Goal: Task Accomplishment & Management: Manage account settings

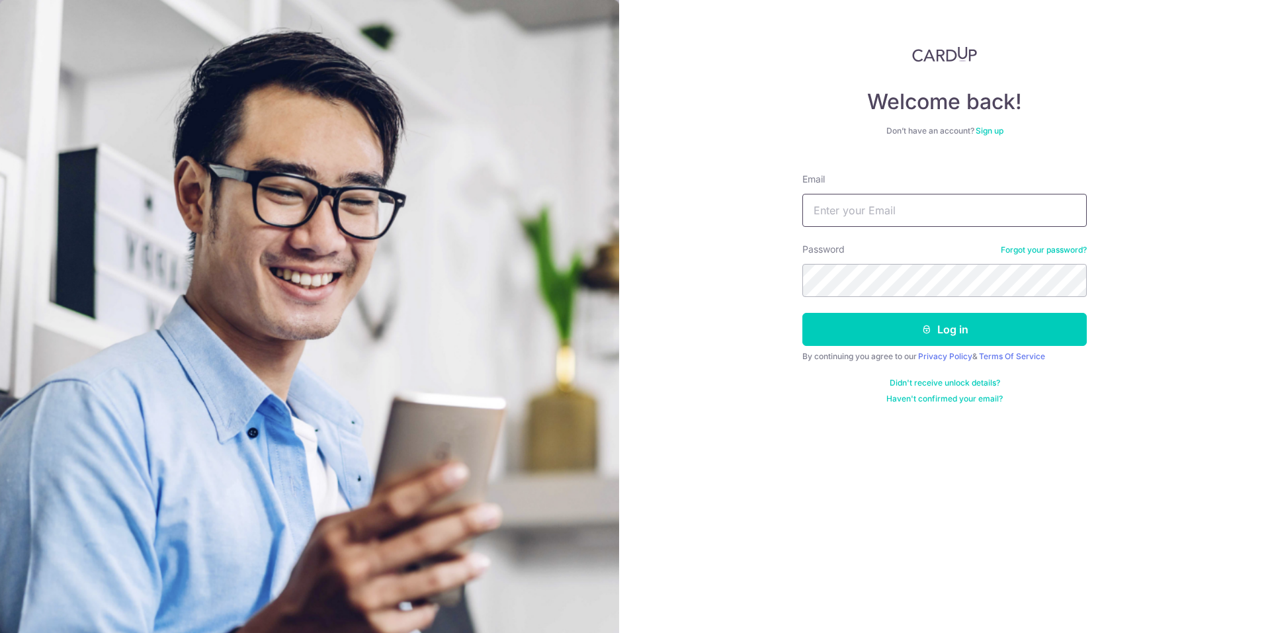
click at [942, 218] on input "Email" at bounding box center [944, 210] width 284 height 33
type input "[EMAIL_ADDRESS][DOMAIN_NAME]"
click at [898, 329] on button "Log in" at bounding box center [944, 329] width 284 height 33
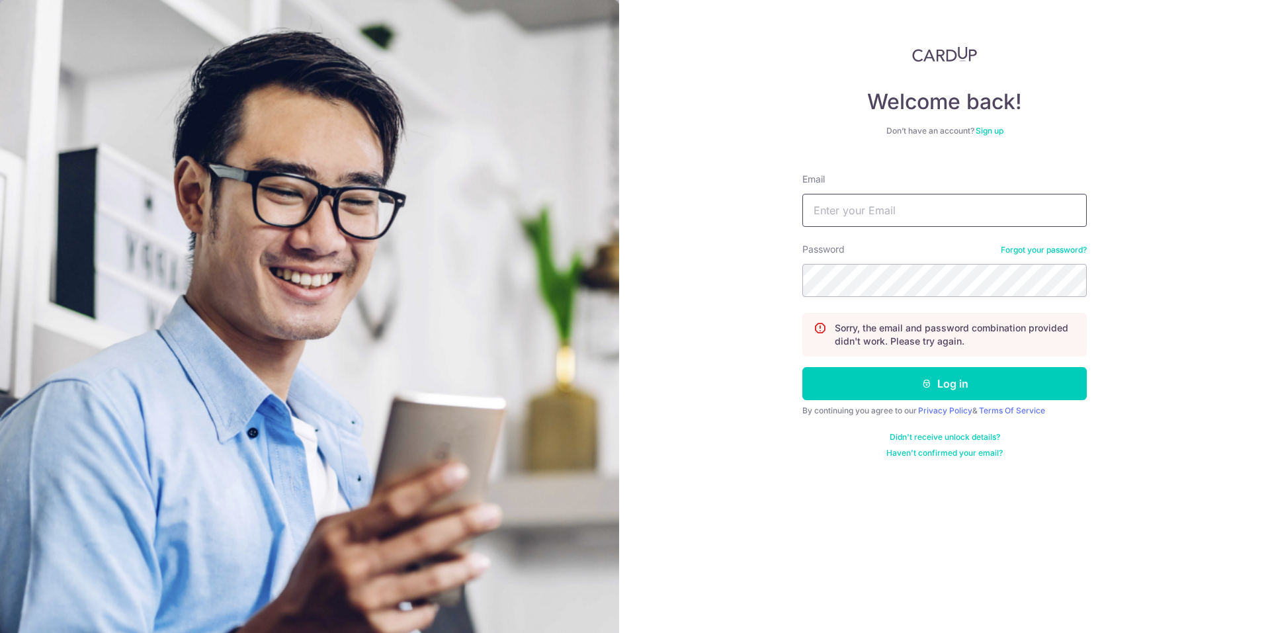
type input "[EMAIL_ADDRESS][DOMAIN_NAME]"
click at [802, 367] on button "Log in" at bounding box center [944, 383] width 284 height 33
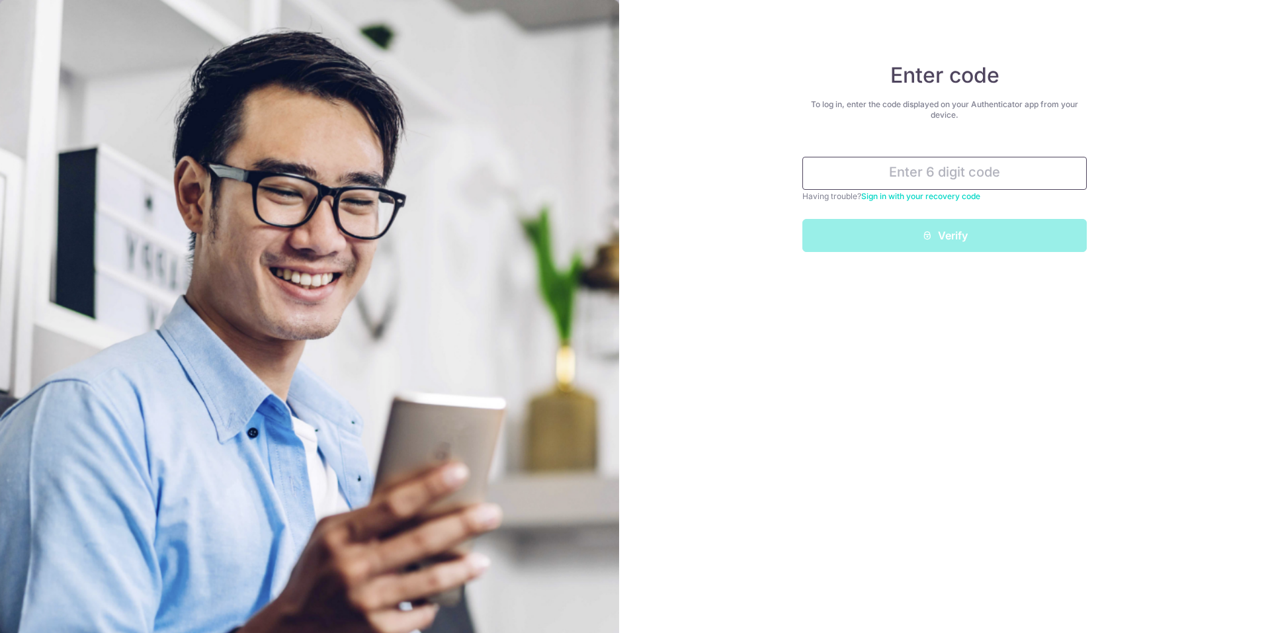
click at [943, 176] on input "text" at bounding box center [944, 173] width 284 height 33
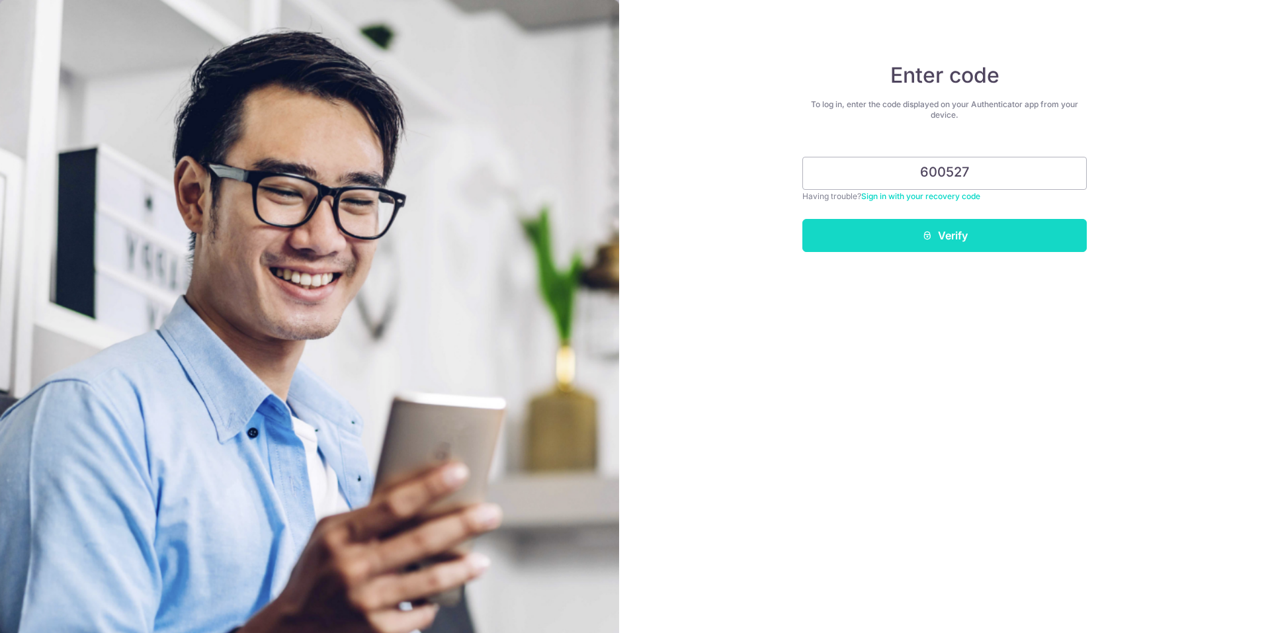
type input "600527"
click at [946, 235] on button "Verify" at bounding box center [944, 235] width 284 height 33
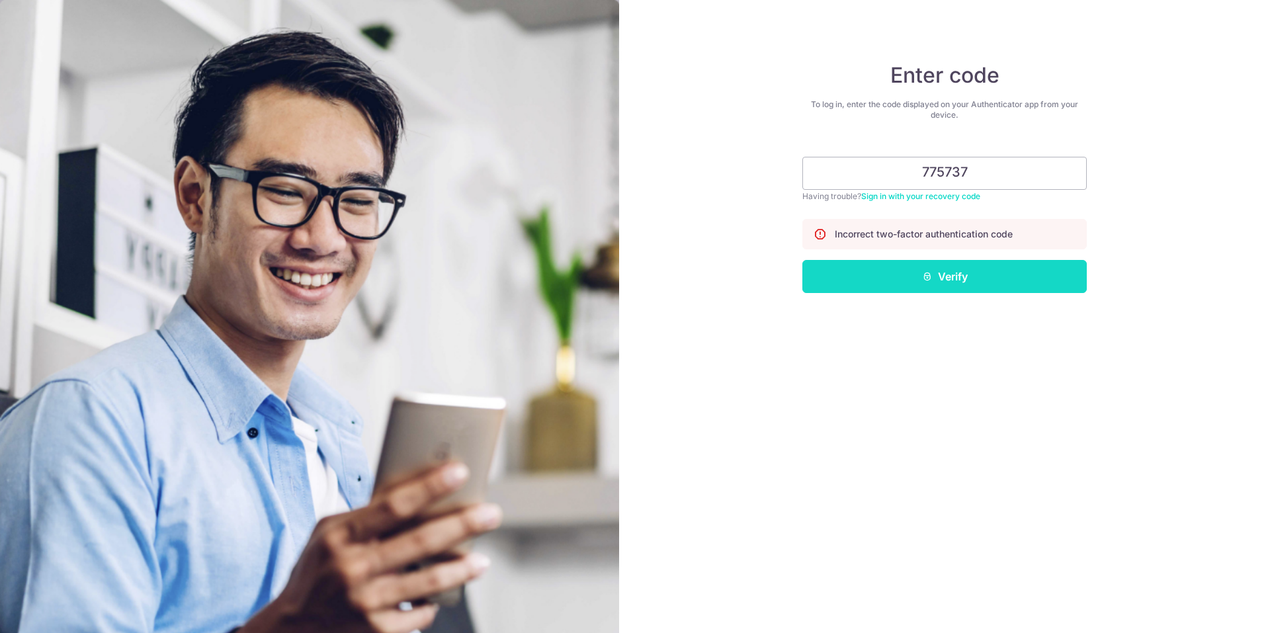
type input "775737"
click at [947, 279] on button "Verify" at bounding box center [944, 276] width 284 height 33
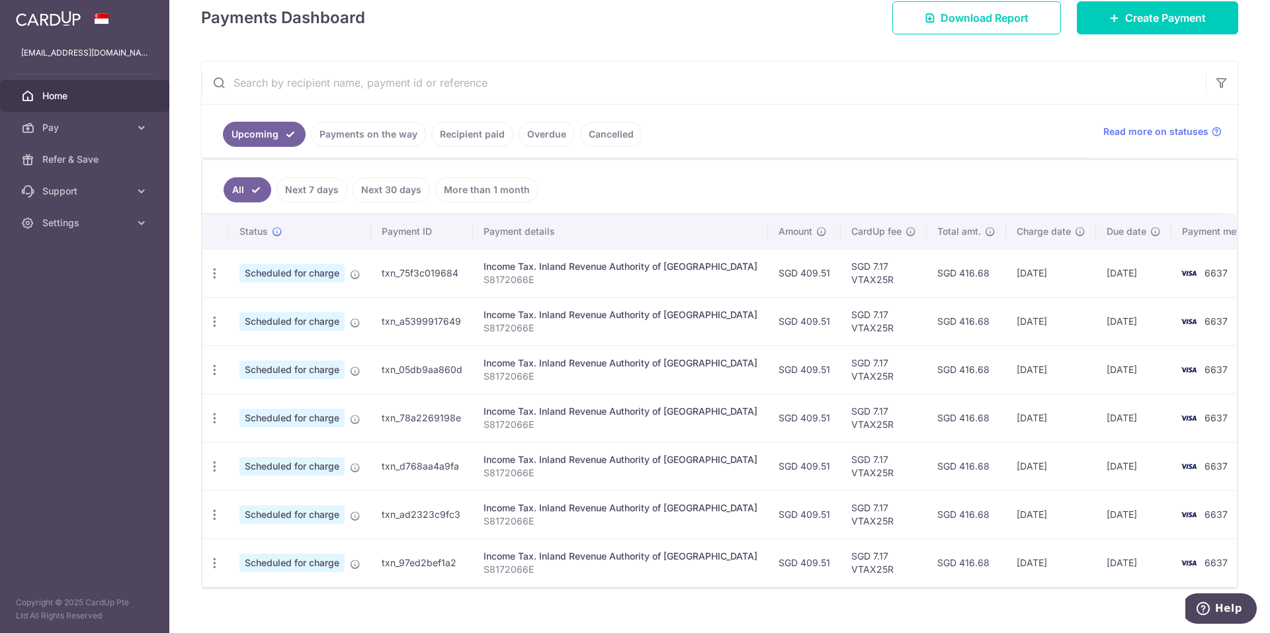
scroll to position [198, 0]
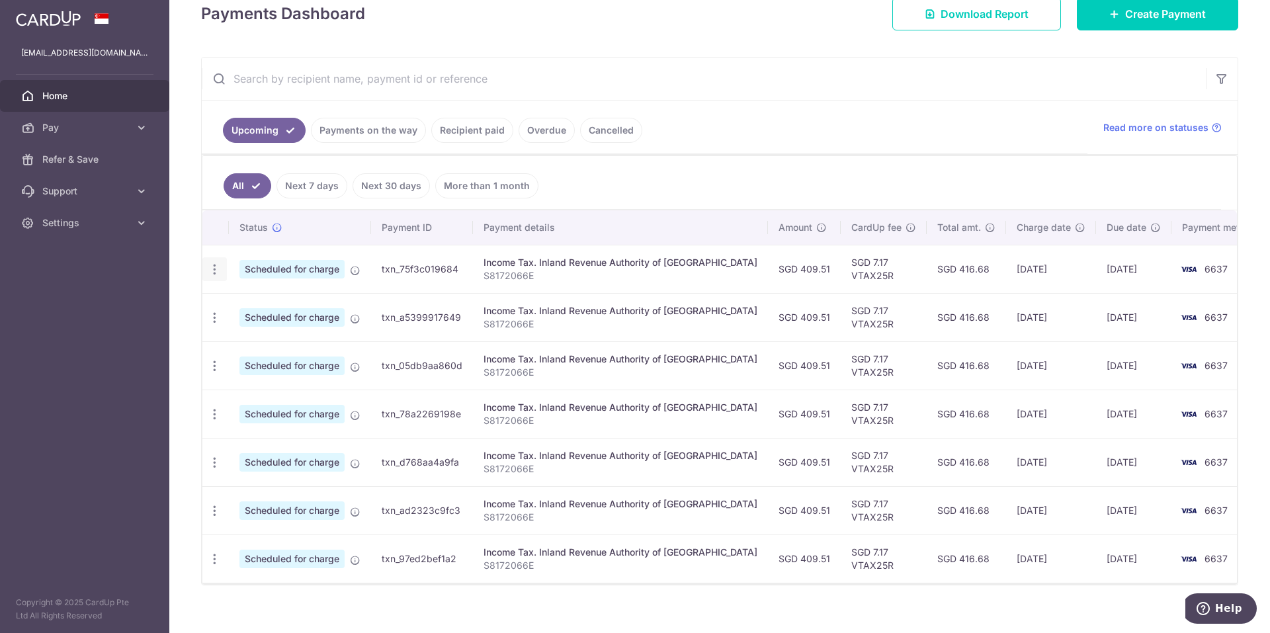
click at [214, 272] on icon "button" at bounding box center [215, 270] width 14 height 14
click at [271, 306] on span "Update payment" at bounding box center [285, 306] width 90 height 16
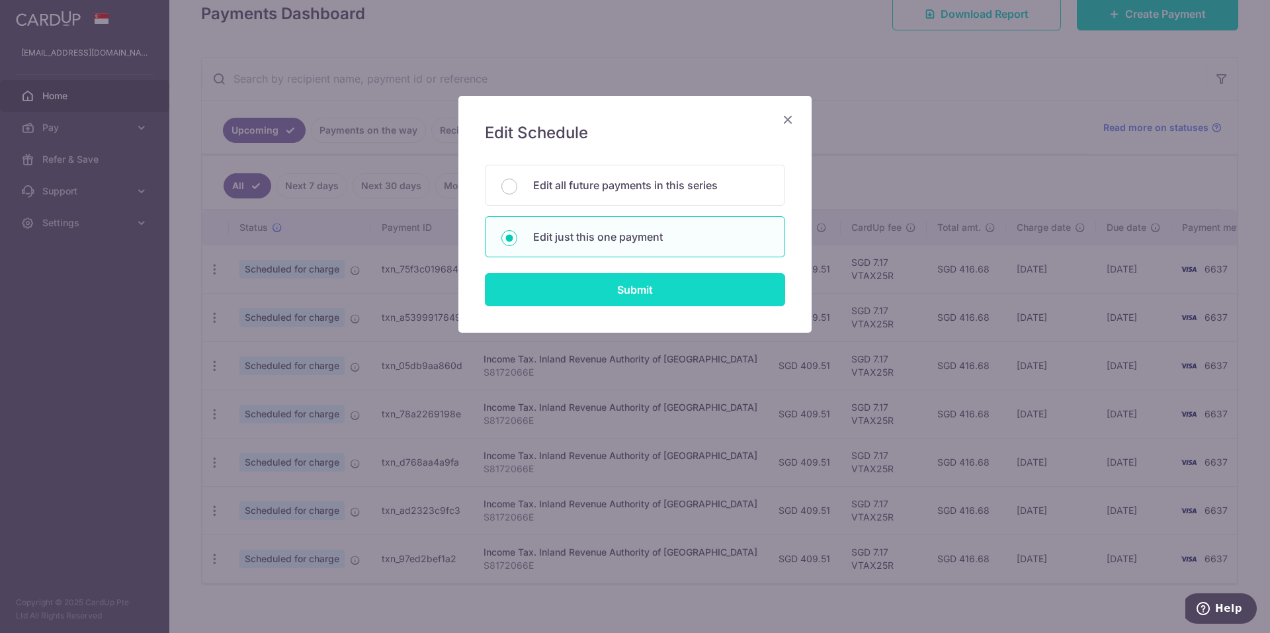
click at [589, 285] on input "Submit" at bounding box center [635, 289] width 300 height 33
radio input "true"
type input "409.51"
type input "[DATE]"
type input "S8172066E"
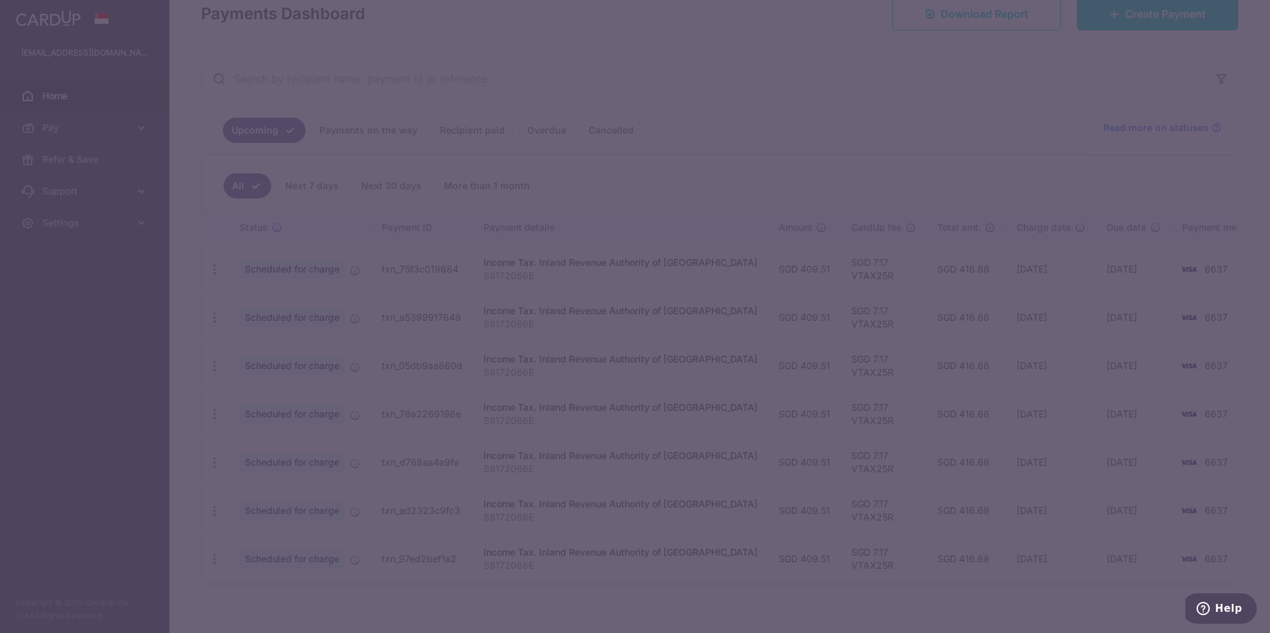
type input "VTAX25R"
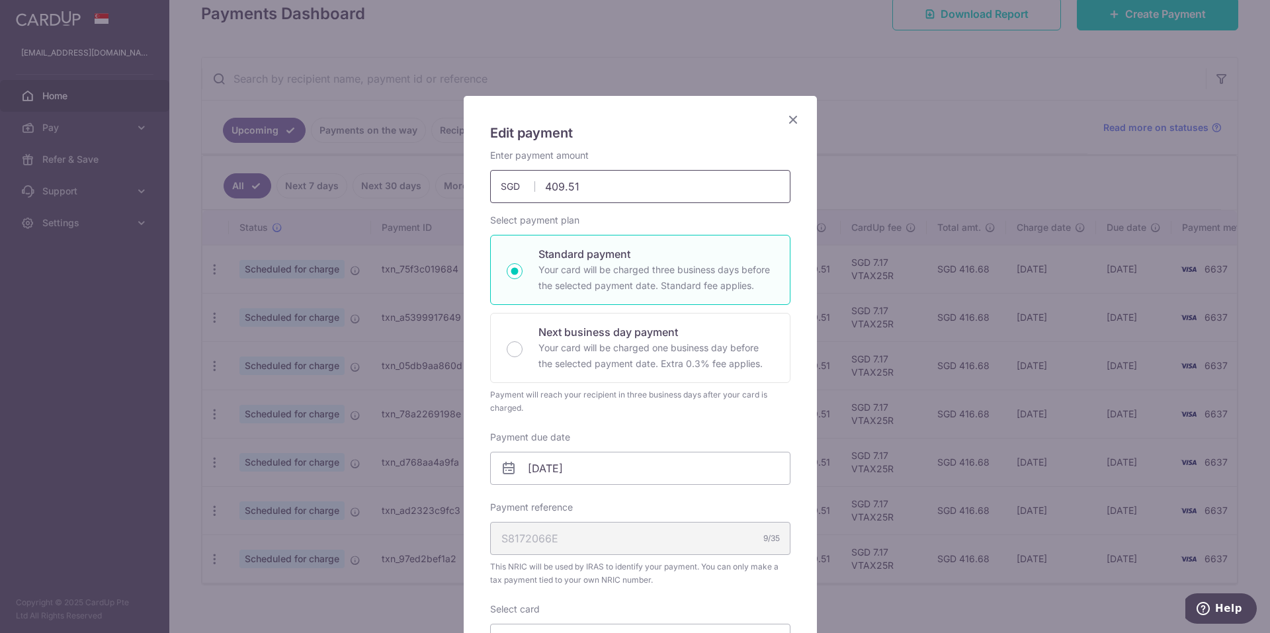
drag, startPoint x: 590, startPoint y: 190, endPoint x: 519, endPoint y: 190, distance: 70.8
click at [519, 190] on div "409.51 409.51 SGD" at bounding box center [640, 186] width 300 height 33
type input "341.82"
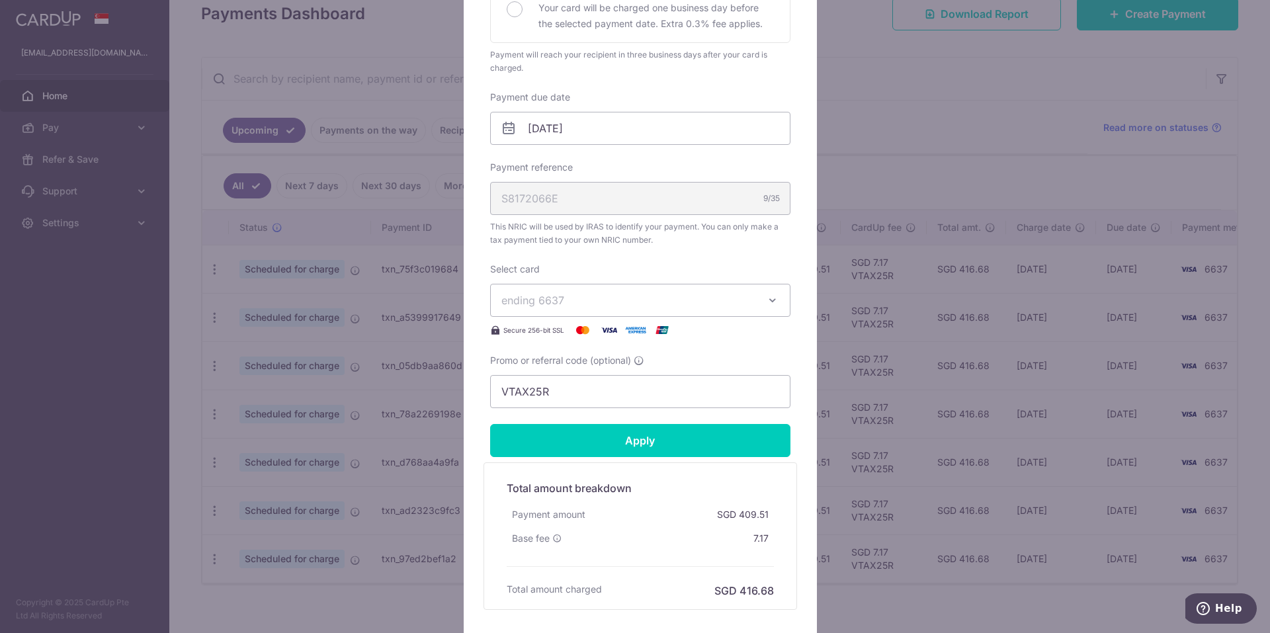
scroll to position [439, 0]
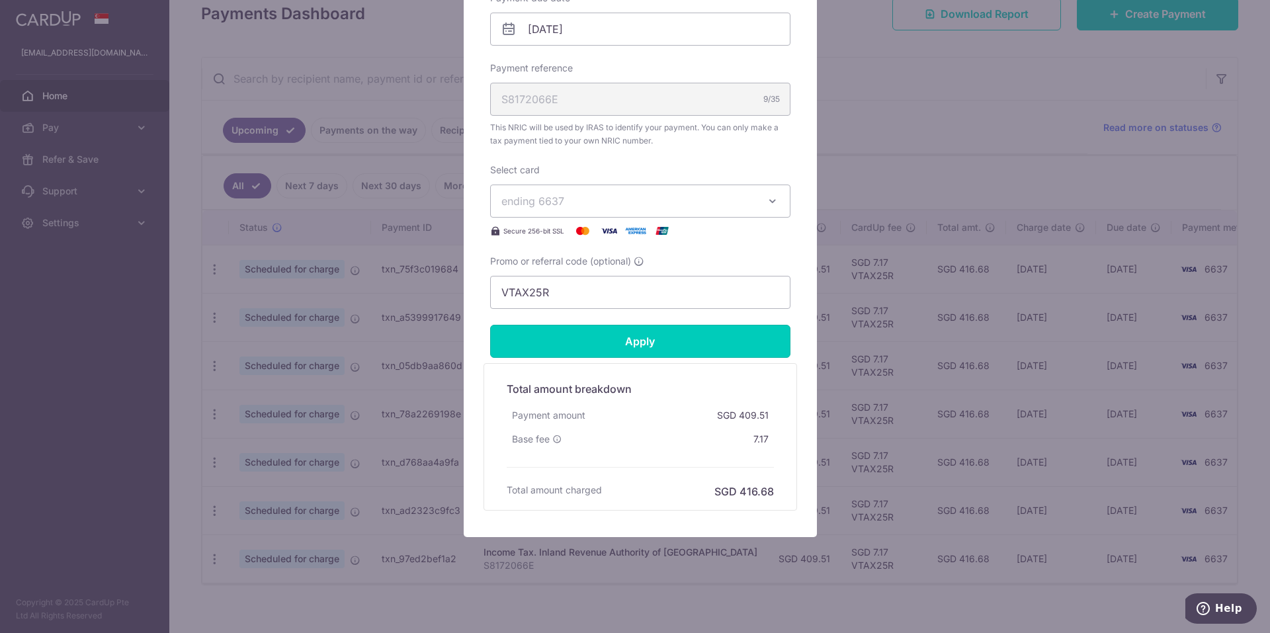
click at [639, 344] on form "By clicking apply, you will make changes to all payments to Inland Revenue Auth…" at bounding box center [640, 110] width 300 height 801
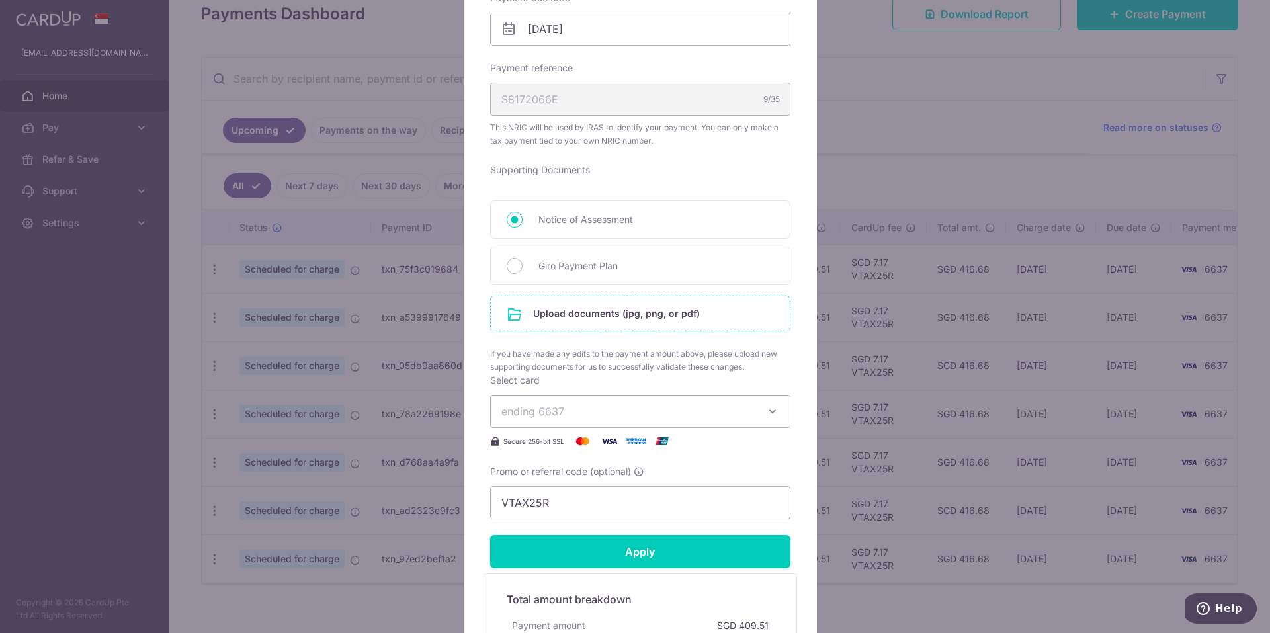
click at [575, 311] on input "file" at bounding box center [640, 313] width 299 height 34
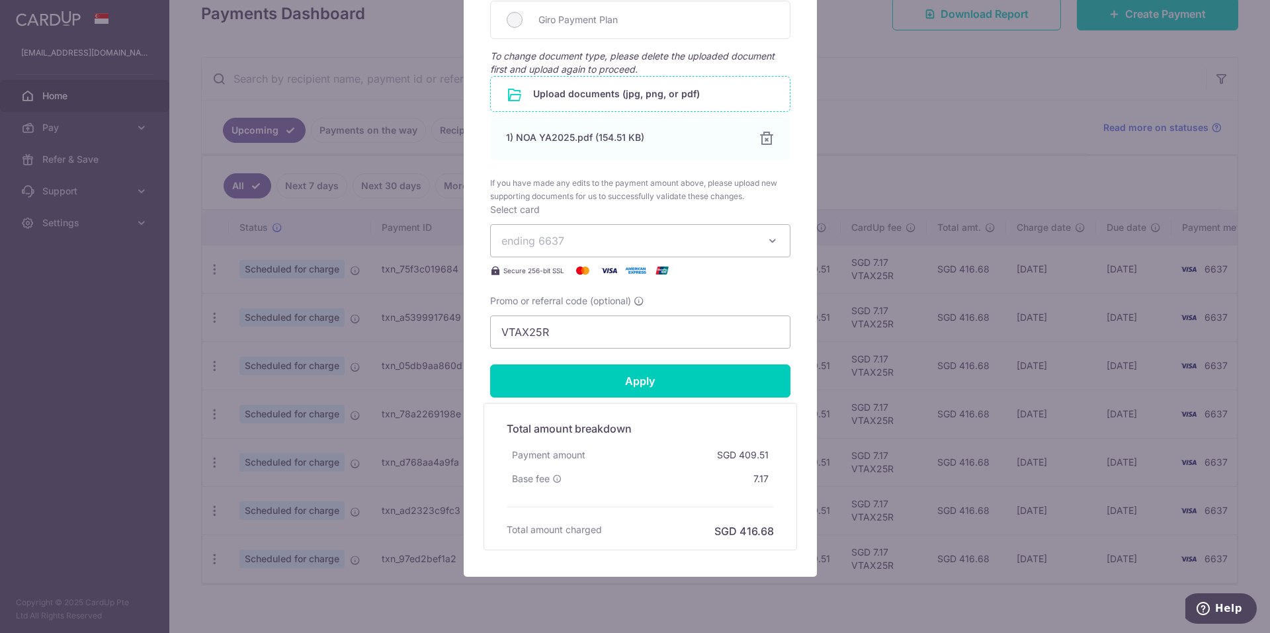
scroll to position [704, 0]
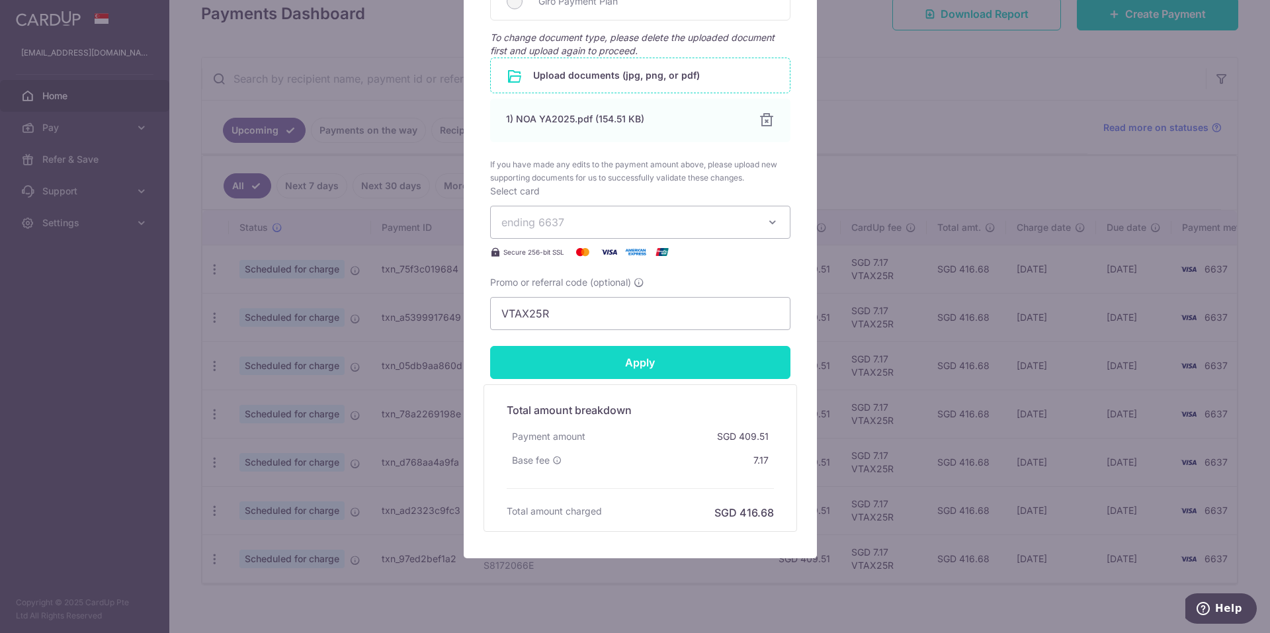
click at [651, 362] on input "Apply" at bounding box center [640, 362] width 300 height 33
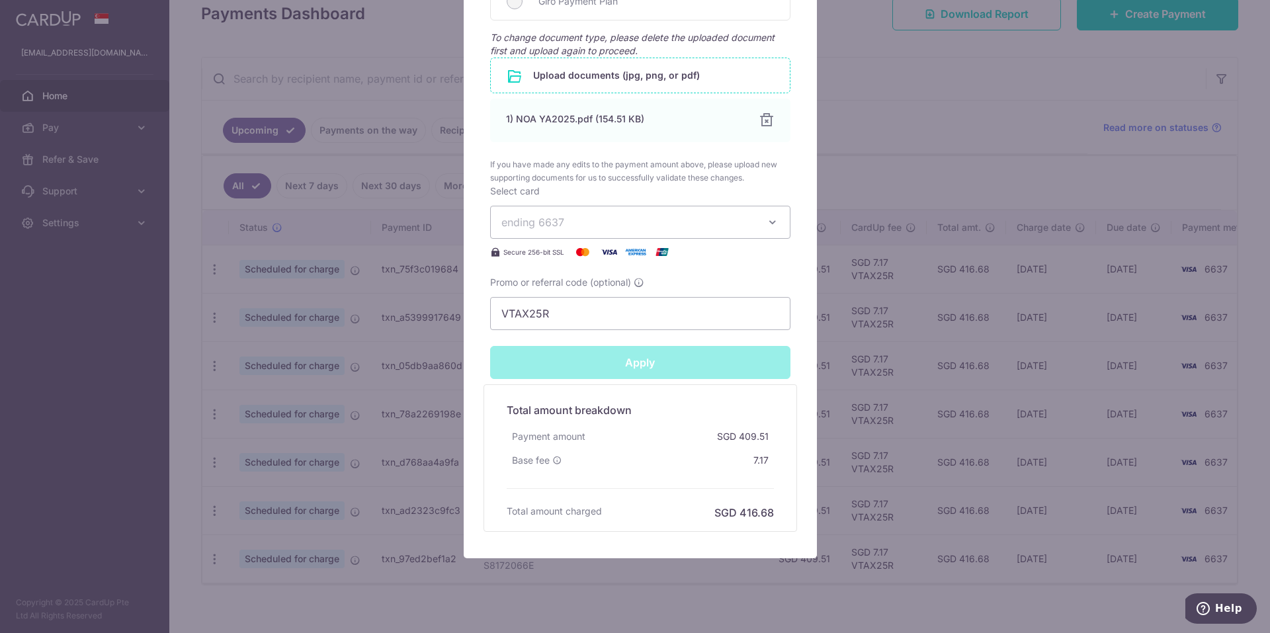
type input "Successfully Applied"
click at [938, 436] on div "Edit payment By clicking apply, you will make changes to all payments to Inland…" at bounding box center [635, 316] width 1270 height 633
